Goal: Obtain resource: Download file/media

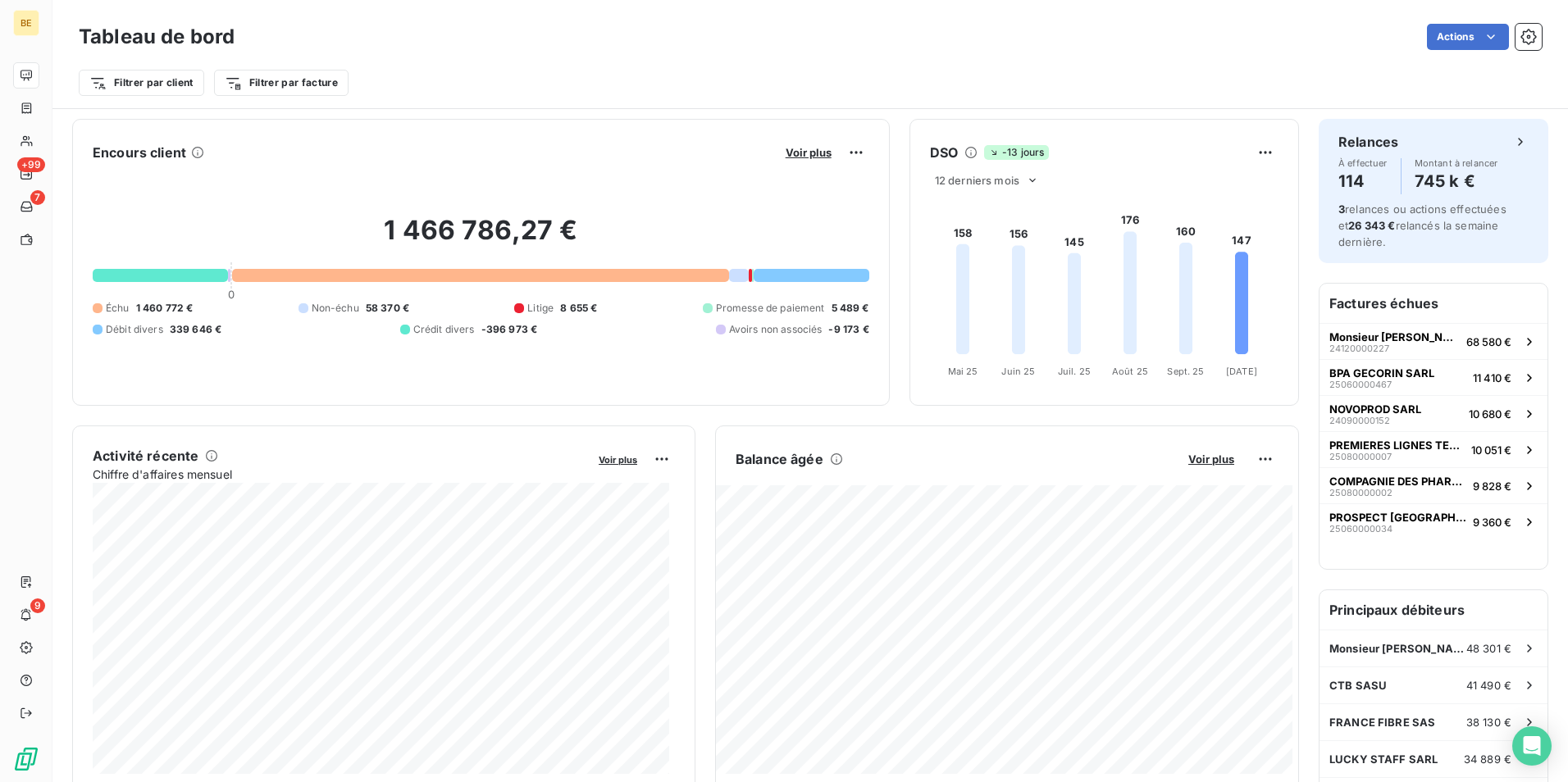
scroll to position [1, 0]
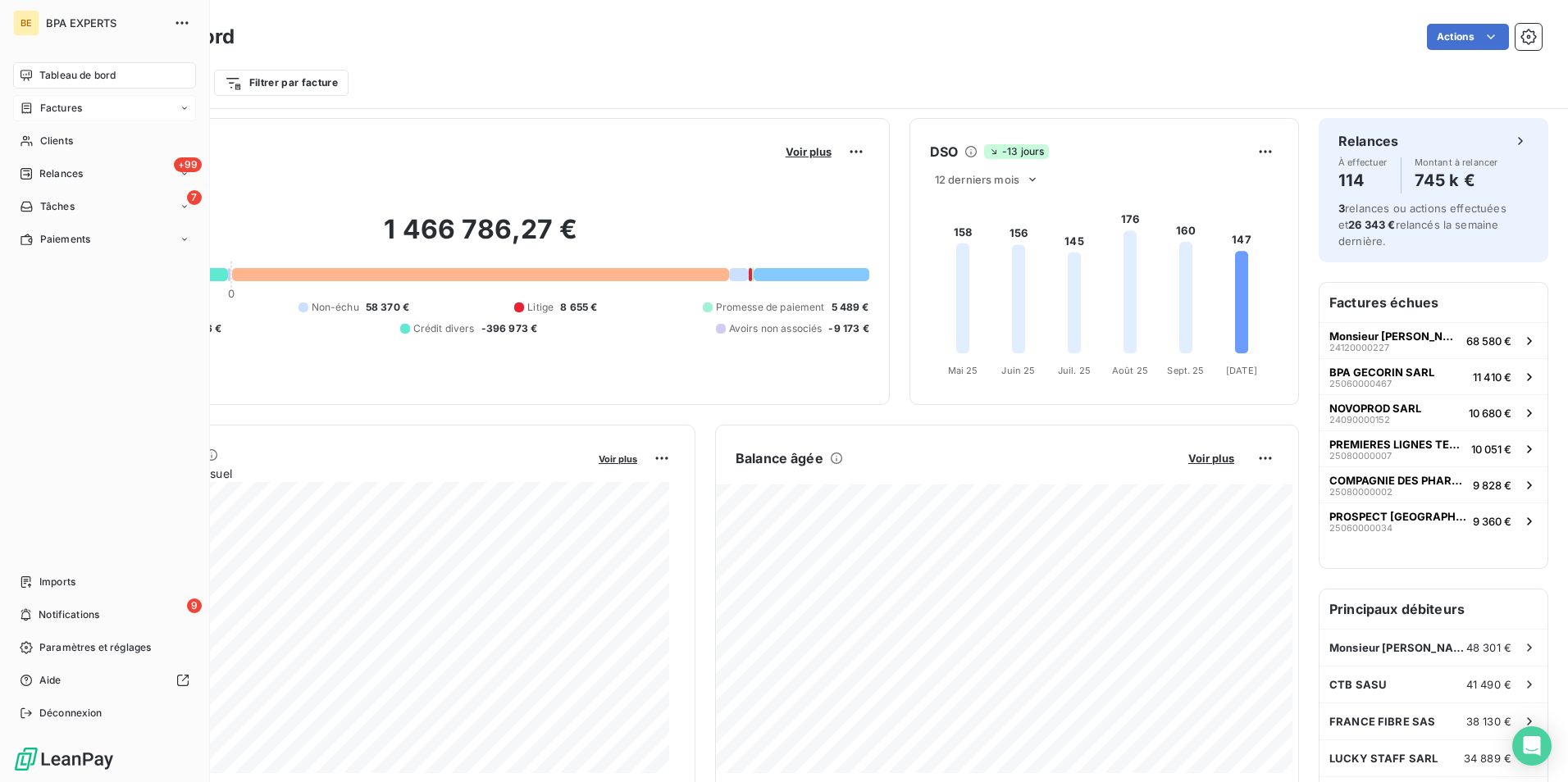
click at [31, 109] on icon at bounding box center [26, 107] width 10 height 10
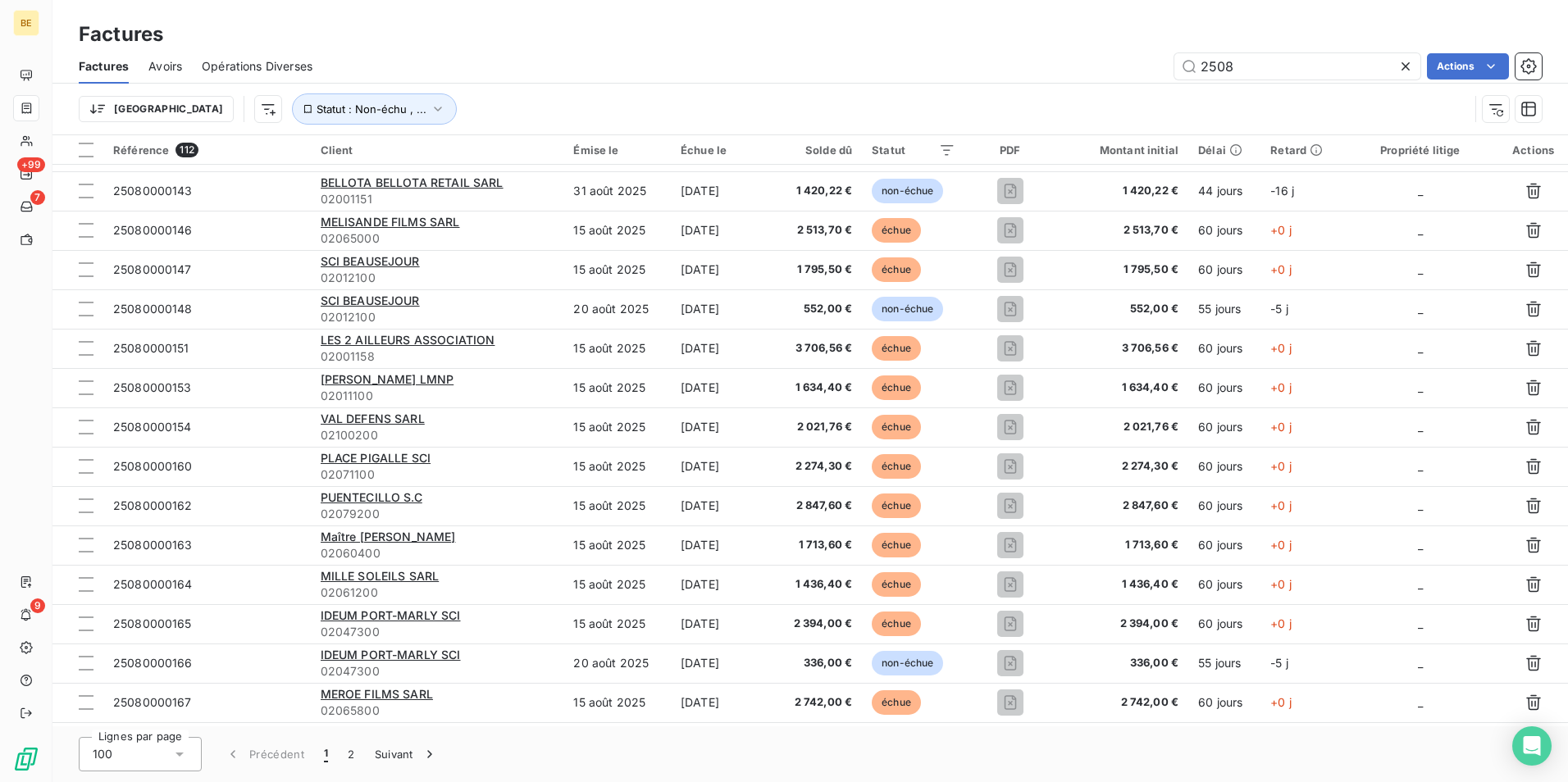
scroll to position [2473, 0]
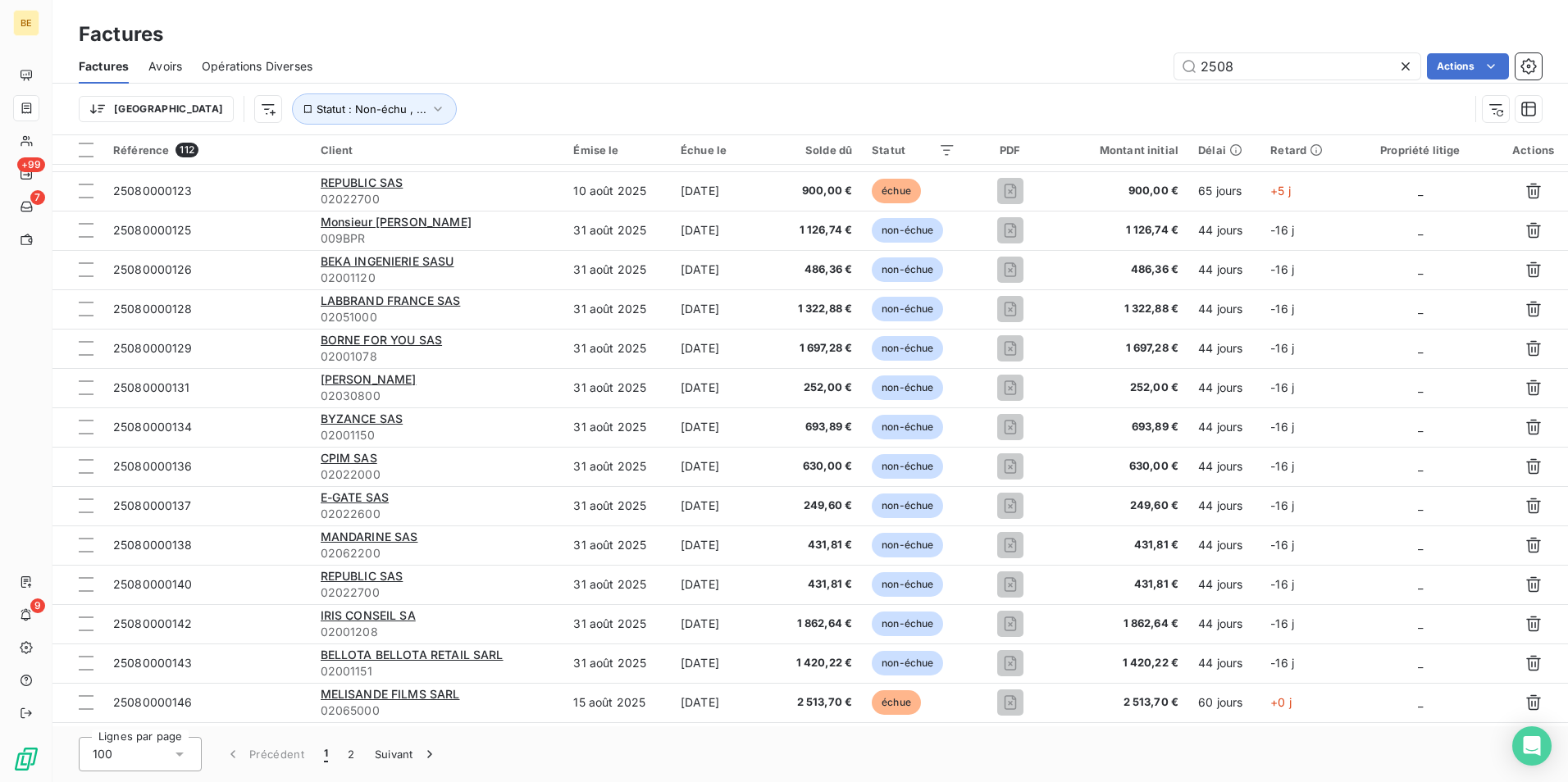
click at [1402, 61] on icon at bounding box center [1406, 66] width 17 height 17
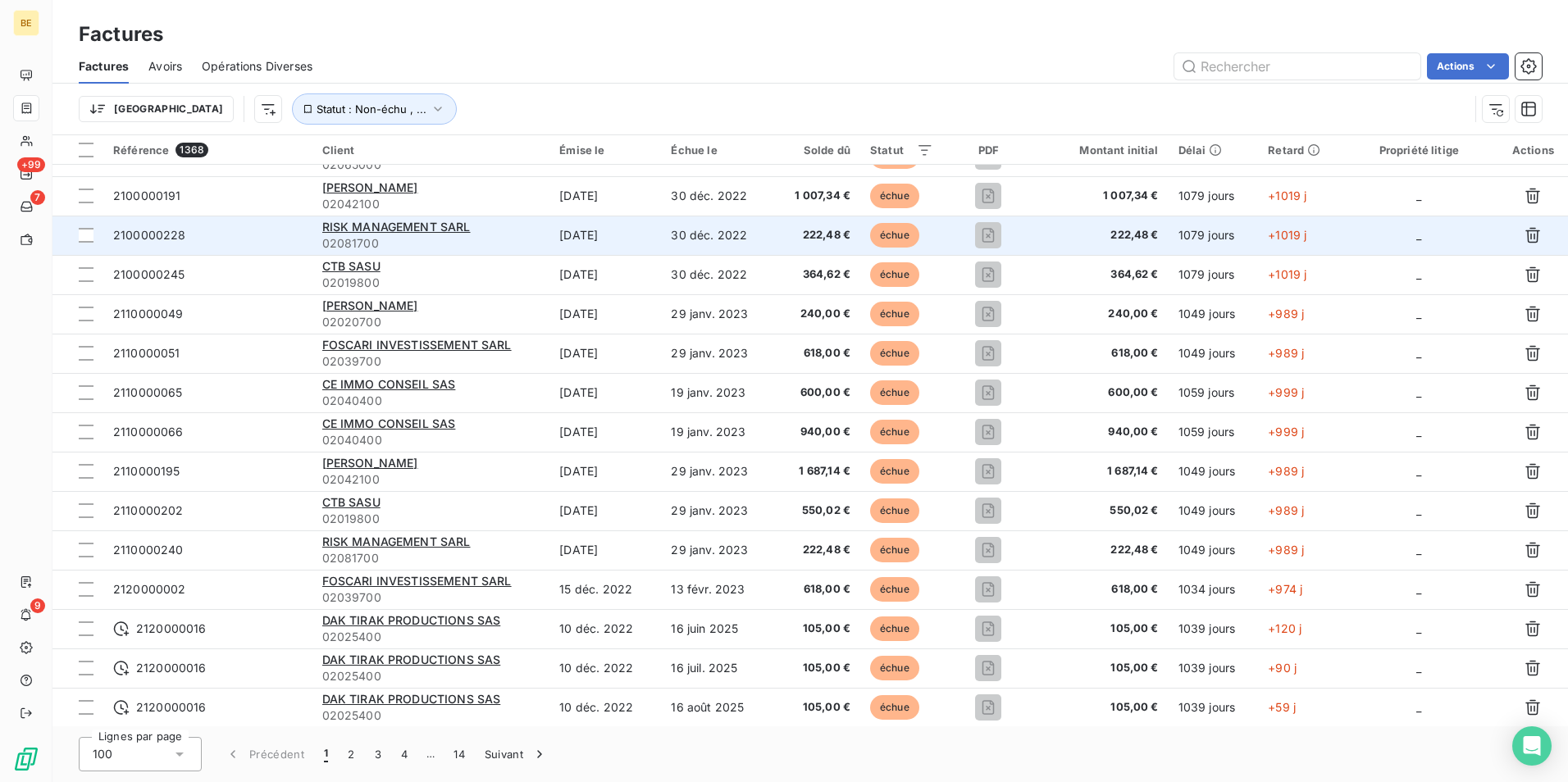
scroll to position [3374, 0]
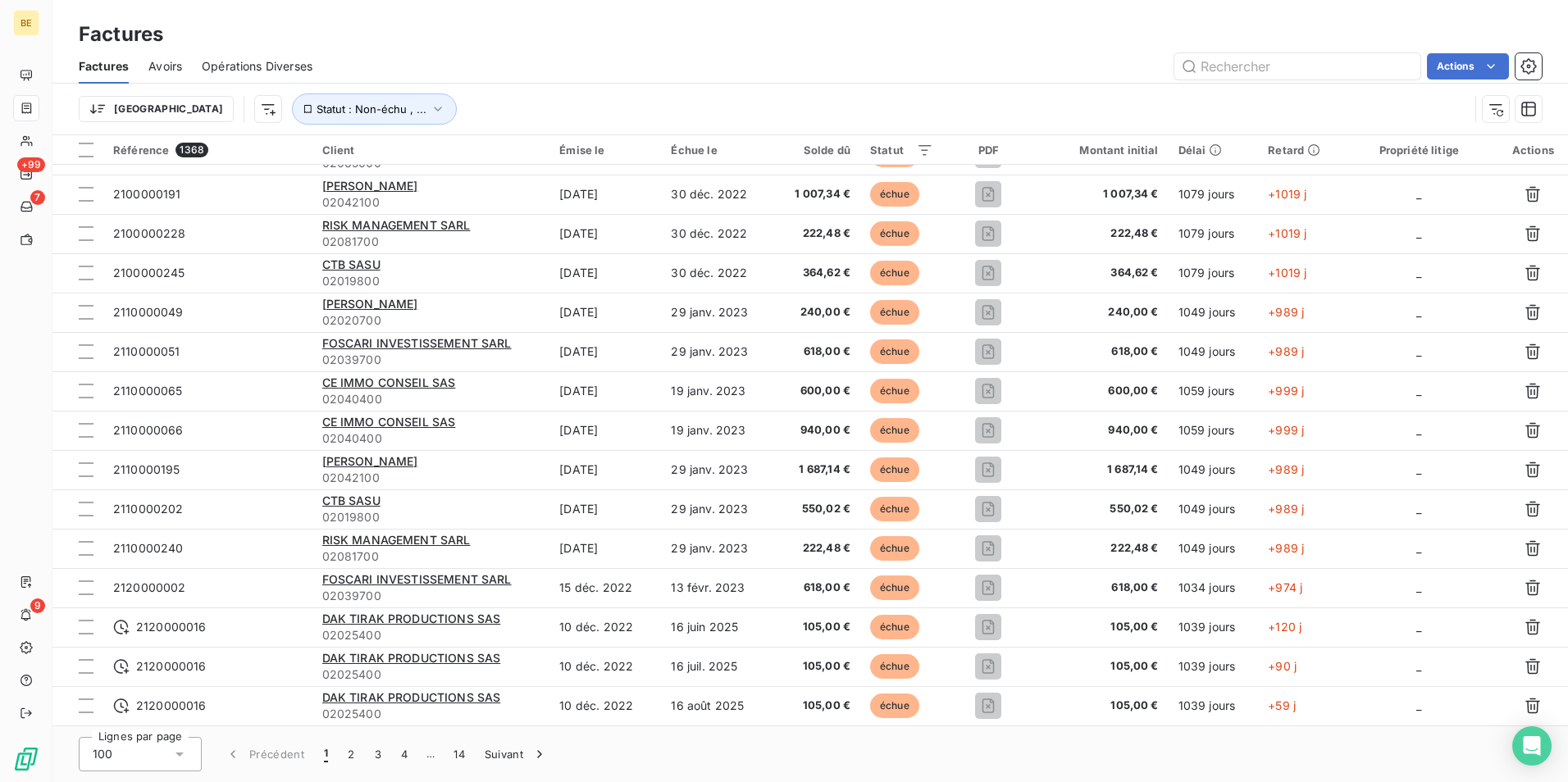
click at [478, 113] on div "Trier Statut : Non-échu , ..." at bounding box center [774, 109] width 1390 height 31
click at [971, 150] on div "PDF" at bounding box center [989, 149] width 72 height 13
click at [1021, 147] on html "BE +99 7 9 Factures Factures Avoirs Opérations Diverses Actions Trier Statut : …" at bounding box center [784, 391] width 1568 height 782
click at [994, 199] on icon at bounding box center [990, 193] width 17 height 17
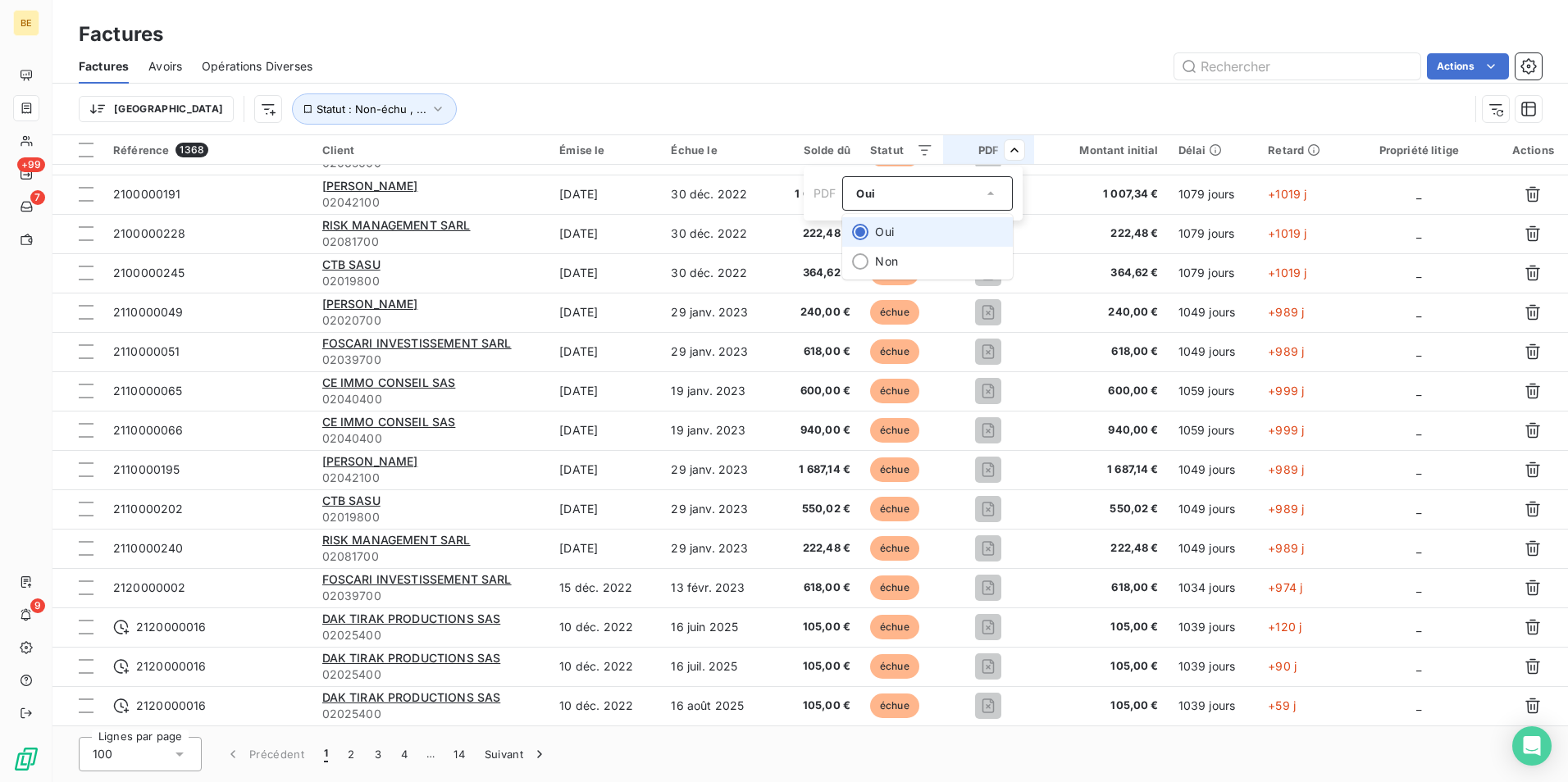
click at [876, 230] on li "Oui" at bounding box center [927, 232] width 170 height 30
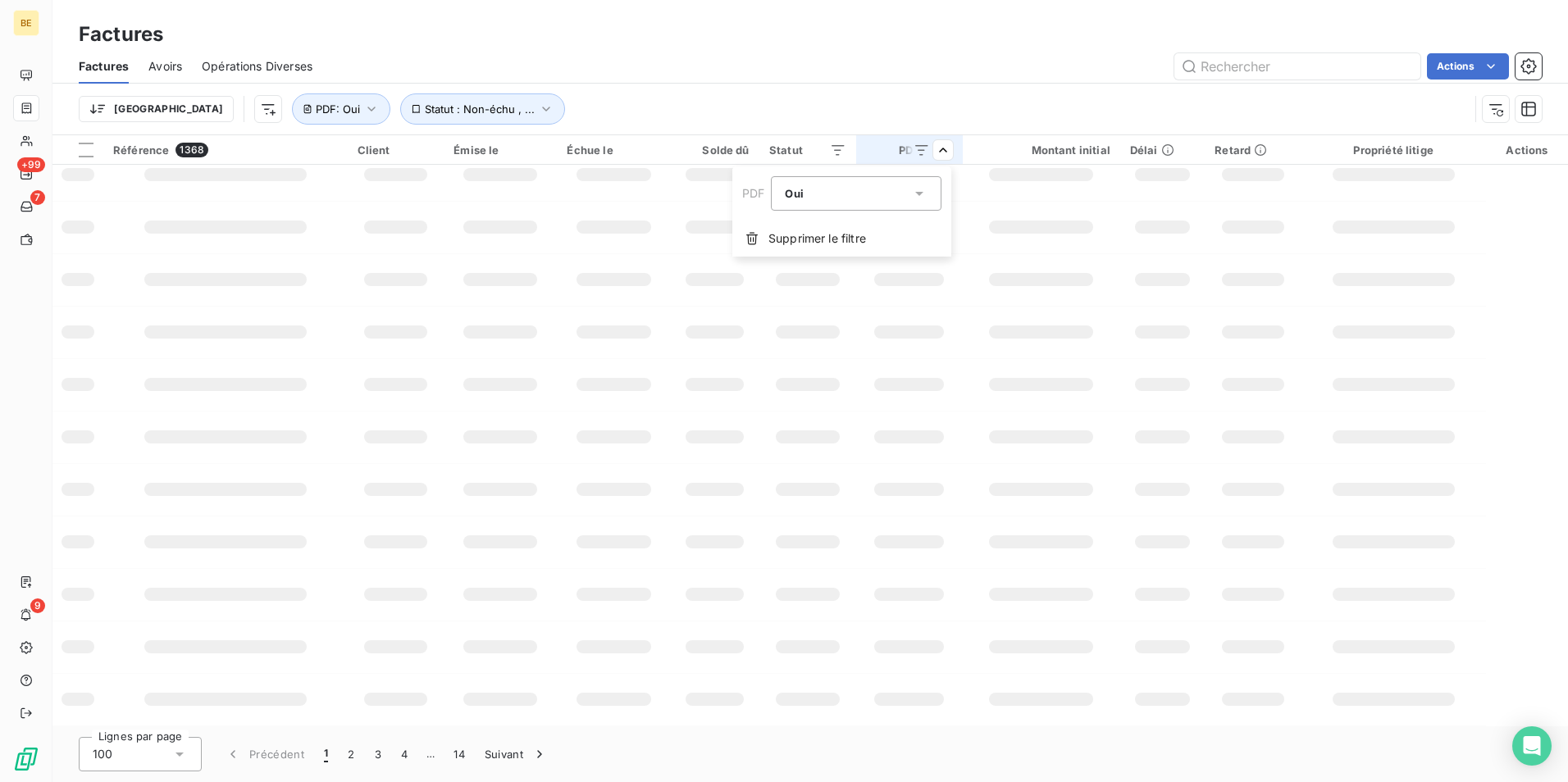
scroll to position [226, 0]
click at [1021, 116] on html "BE +99 7 9 Factures Factures Avoirs Opérations Diverses Actions Trier Statut : …" at bounding box center [784, 391] width 1568 height 782
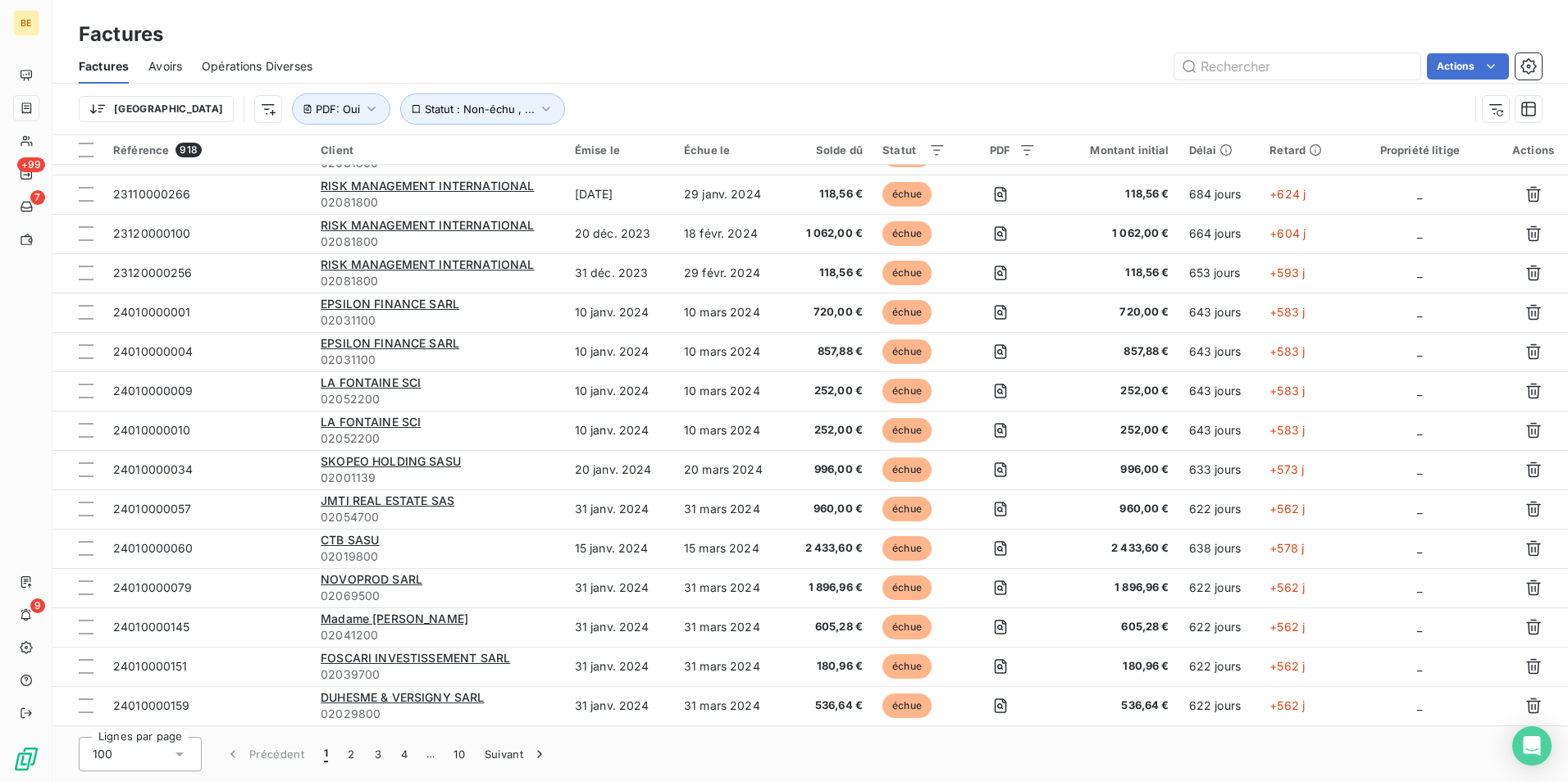
scroll to position [3374, 0]
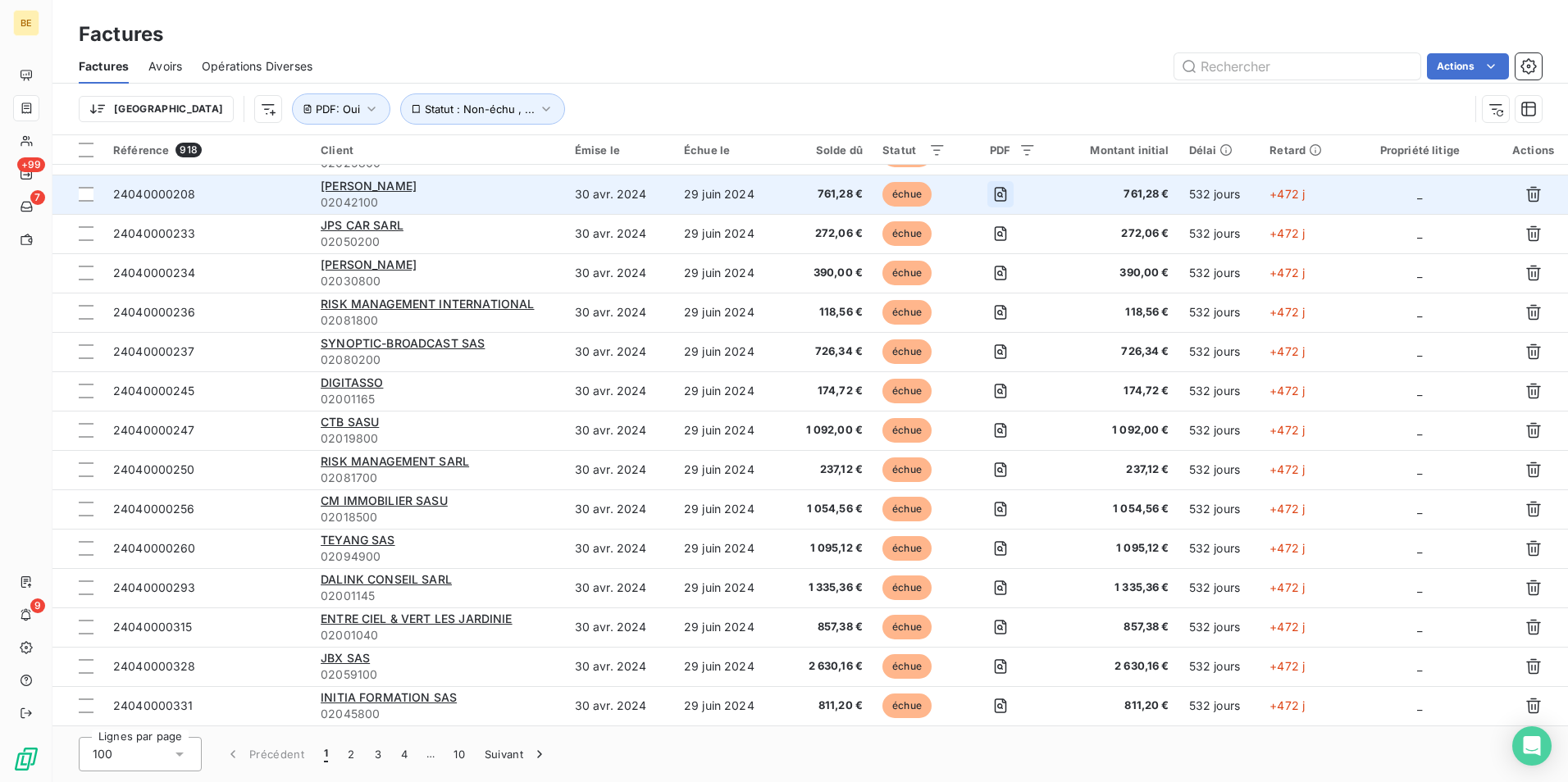
click at [1005, 196] on icon "button" at bounding box center [1001, 194] width 12 height 15
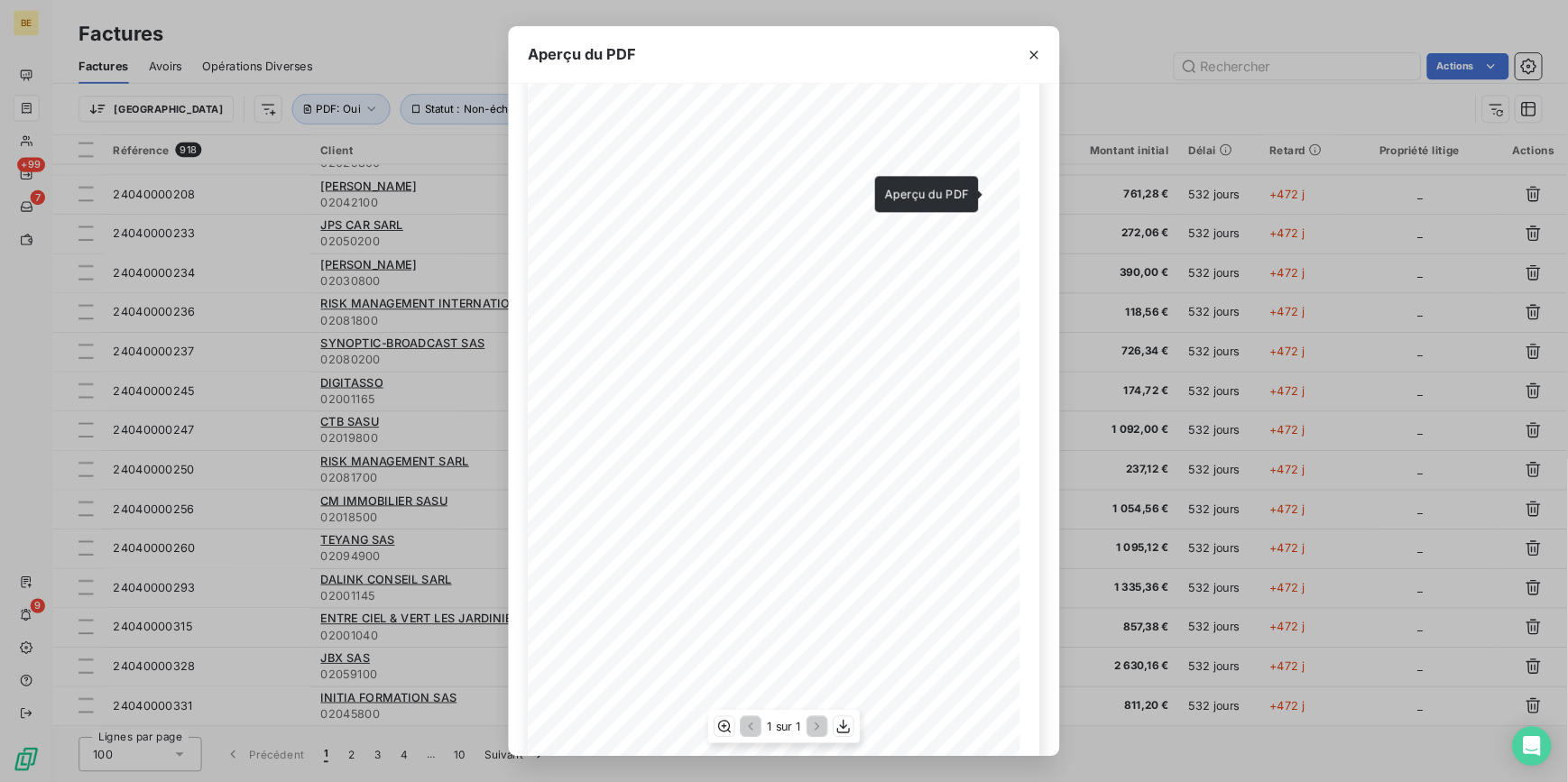
scroll to position [69, 0]
click at [743, 745] on div "DUPLICATA En cas de retard de paiement, conformément à l'article L.441-6 du cod…" at bounding box center [862, 428] width 563 height 767
click at [980, 748] on div "DUPLICATA En cas de retard de paiement, conformément à l'article L.441-6 du cod…" at bounding box center [862, 428] width 563 height 767
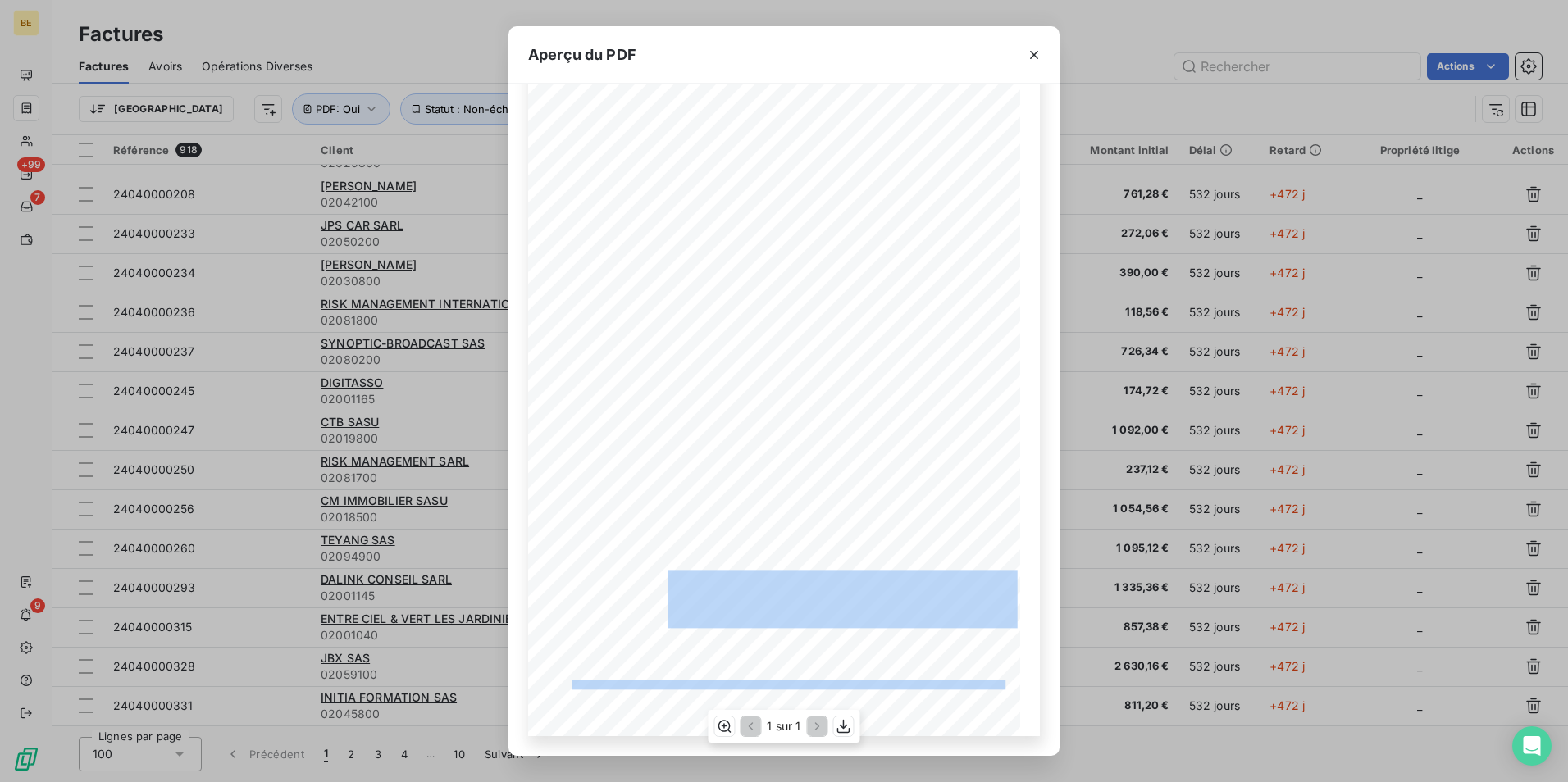
click at [560, 669] on div "DUPLICATA En cas de retard de paiement, conformément à l'article L.441-6 du cod…" at bounding box center [784, 388] width 512 height 696
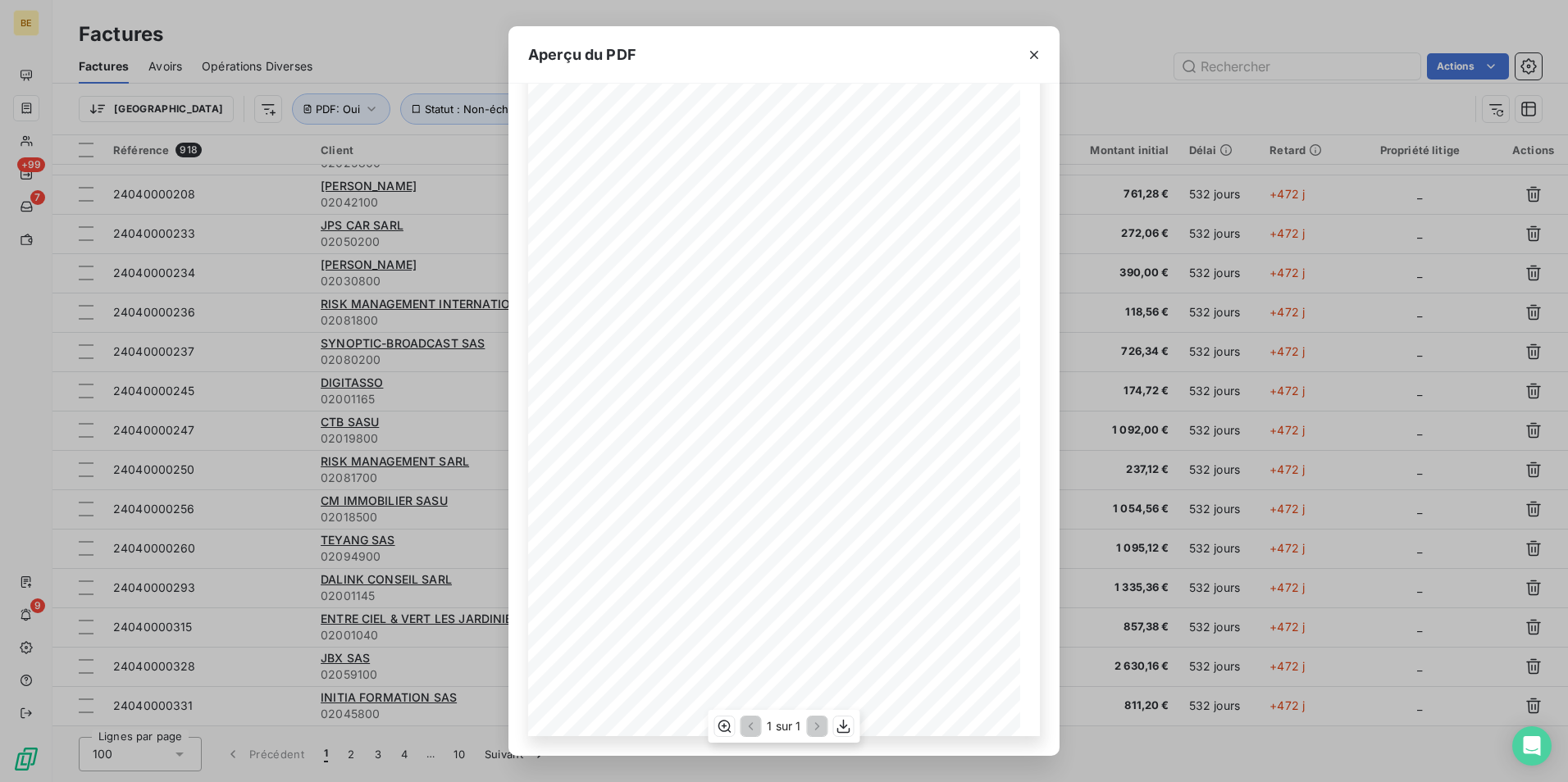
drag, startPoint x: 565, startPoint y: 682, endPoint x: 574, endPoint y: 674, distance: 12.0
click at [574, 674] on span "En cas de retard de paiement, application d'intérêts de retard de 3 fois le tau…" at bounding box center [775, 673] width 407 height 7
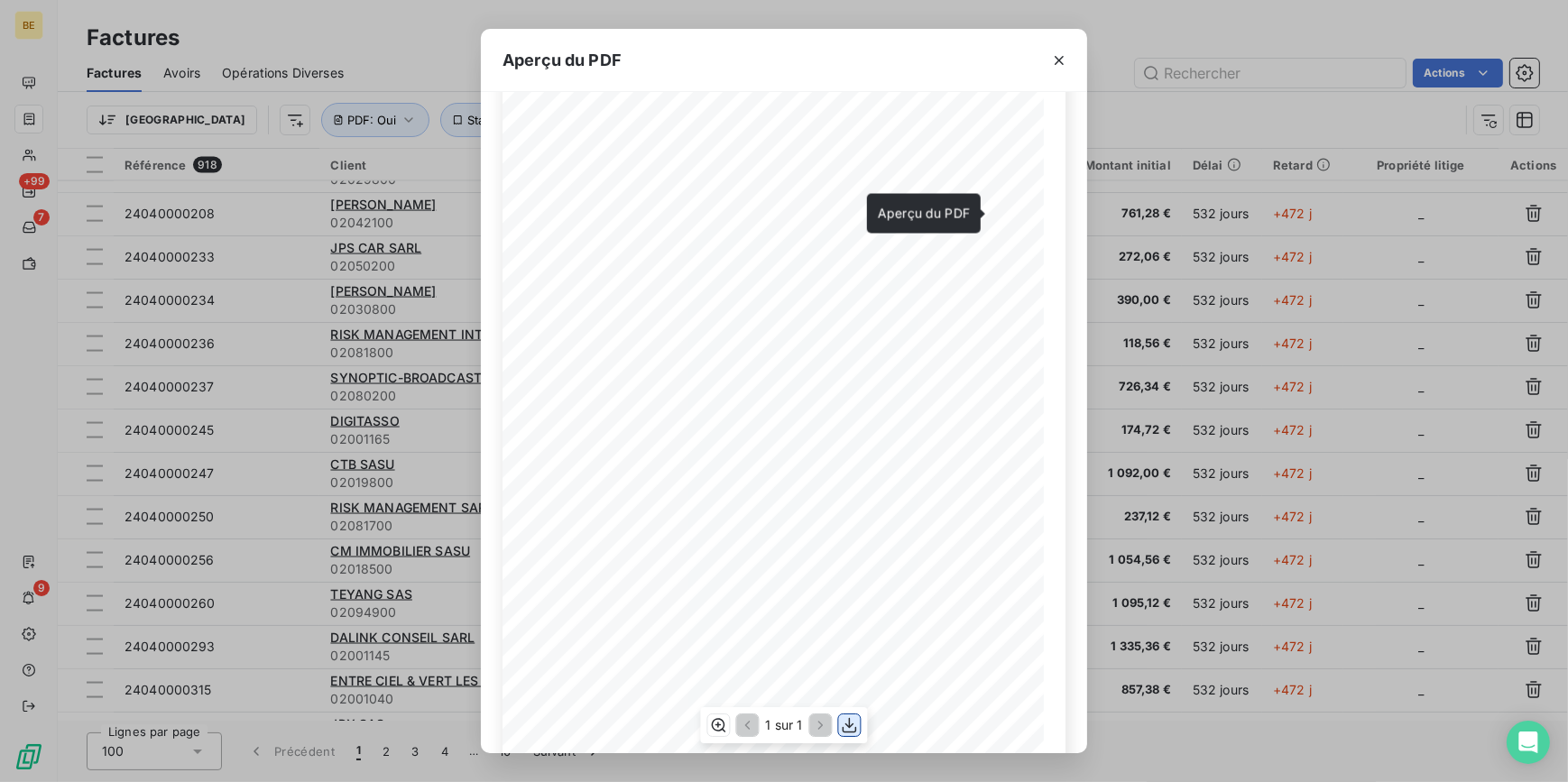
click at [847, 721] on icon "button" at bounding box center [849, 725] width 18 height 18
click at [1286, 54] on div "Aperçu du PDF DUPLICATA En cas de retard de paiement, conformément à l'article …" at bounding box center [784, 391] width 1568 height 782
